Goal: Navigation & Orientation: Find specific page/section

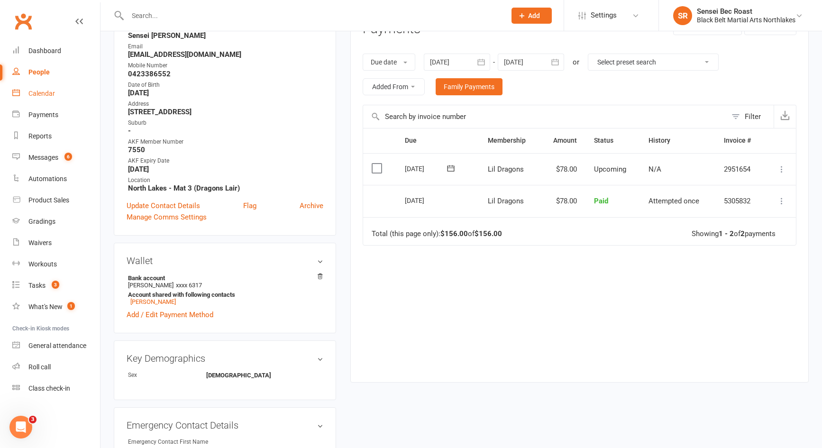
click at [49, 91] on div "Calendar" at bounding box center [41, 94] width 27 height 8
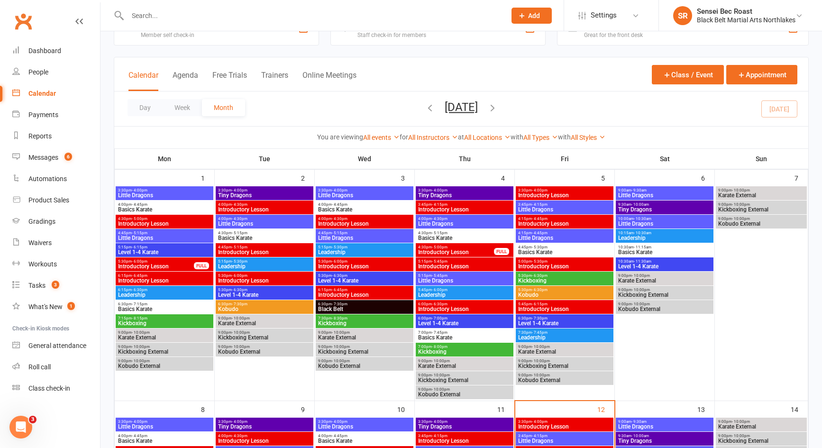
scroll to position [47, 0]
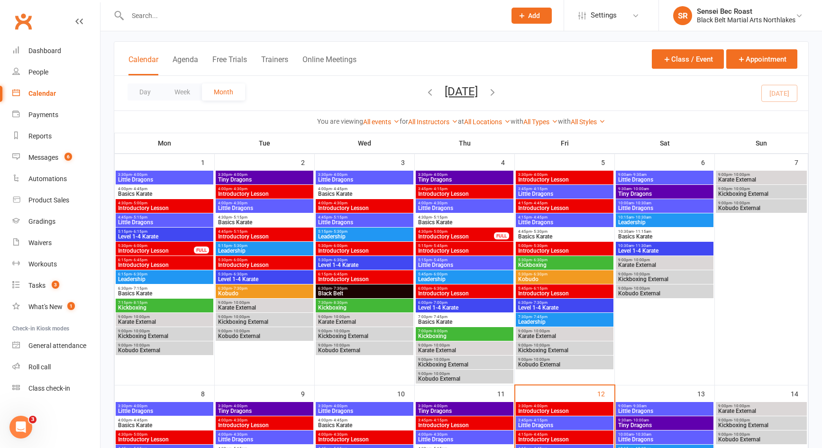
click at [195, 12] on input "text" at bounding box center [312, 15] width 375 height 13
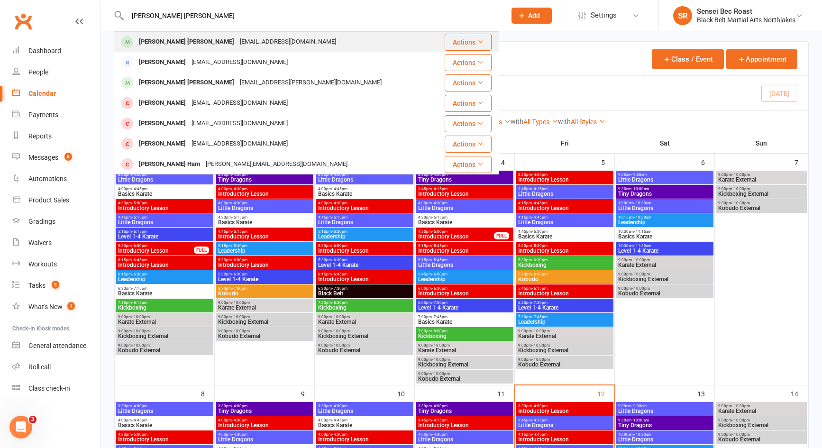
type input "[PERSON_NAME] [PERSON_NAME]"
click at [237, 40] on div "[EMAIL_ADDRESS][DOMAIN_NAME]" at bounding box center [288, 42] width 102 height 14
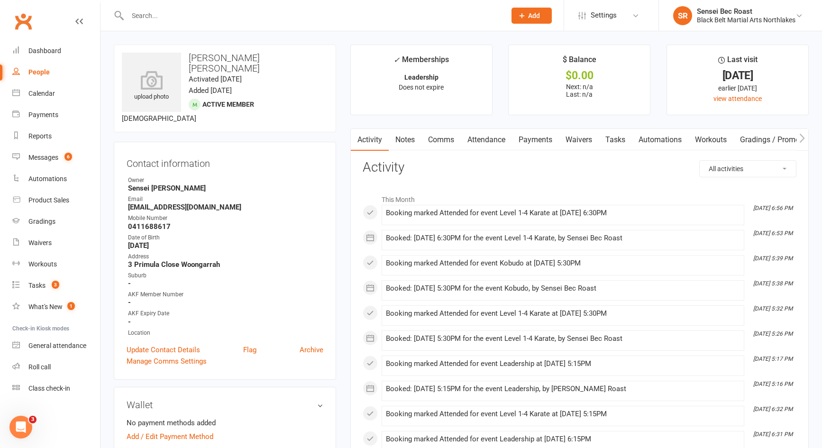
click at [786, 134] on link "Gradings / Promotions" at bounding box center [779, 140] width 90 height 22
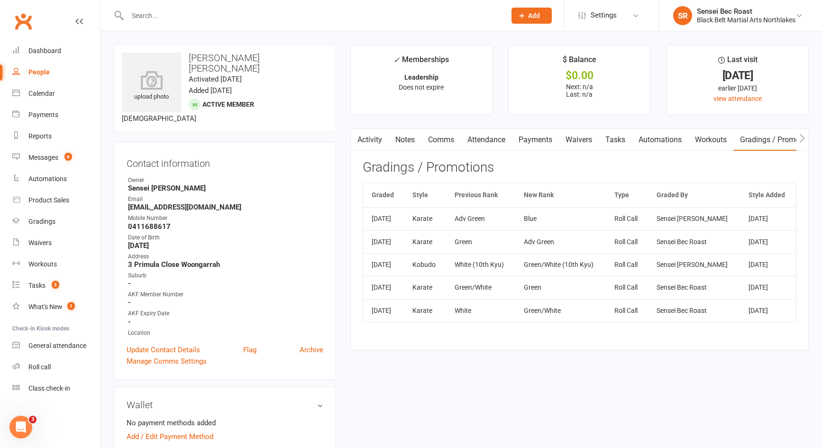
click at [320, 22] on input "text" at bounding box center [312, 15] width 375 height 13
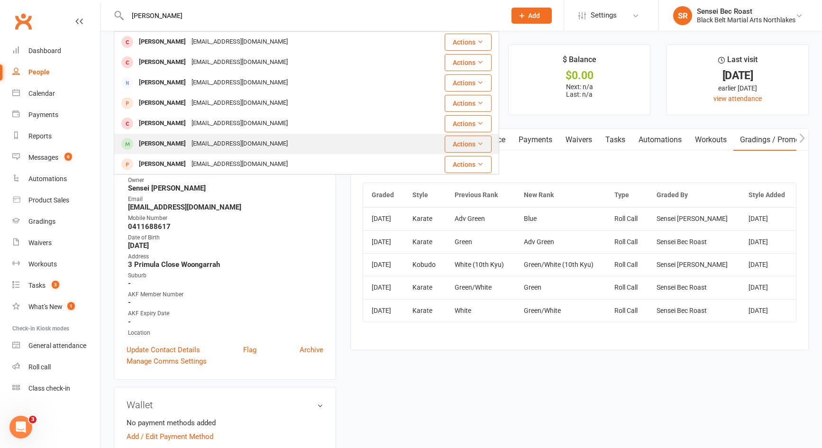
type input "[PERSON_NAME]"
click at [296, 137] on div "[PERSON_NAME] [PERSON_NAME][EMAIL_ADDRESS][DOMAIN_NAME]" at bounding box center [274, 143] width 319 height 19
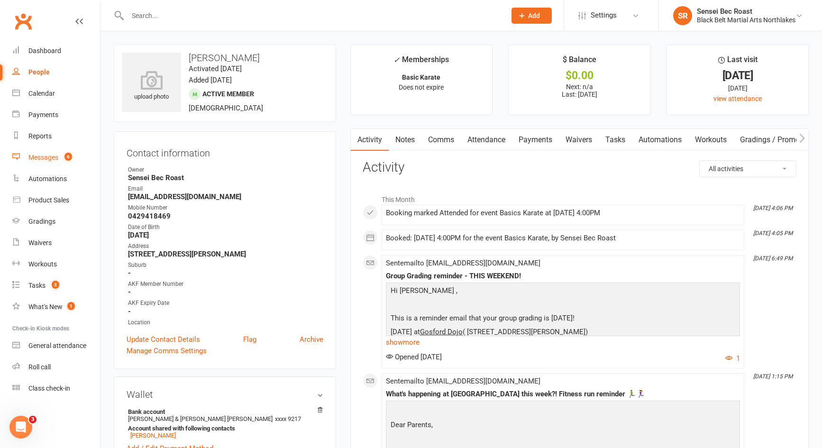
click at [41, 157] on div "Messages" at bounding box center [43, 158] width 30 height 8
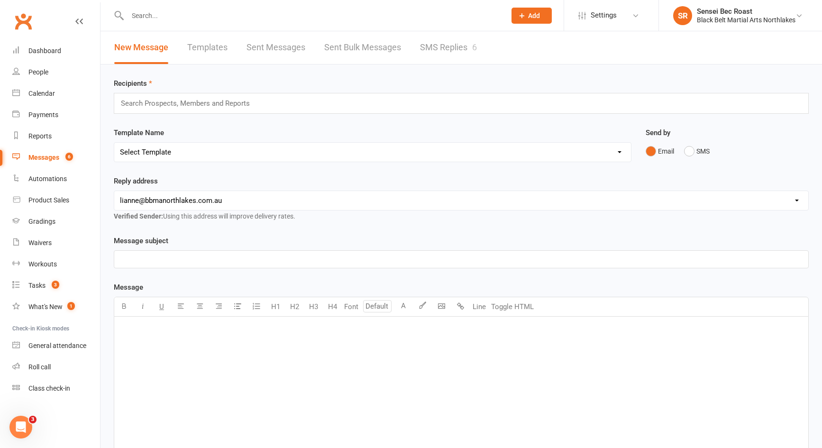
click at [456, 53] on link "SMS Replies 6" at bounding box center [448, 47] width 57 height 33
